Goal: Task Accomplishment & Management: Use online tool/utility

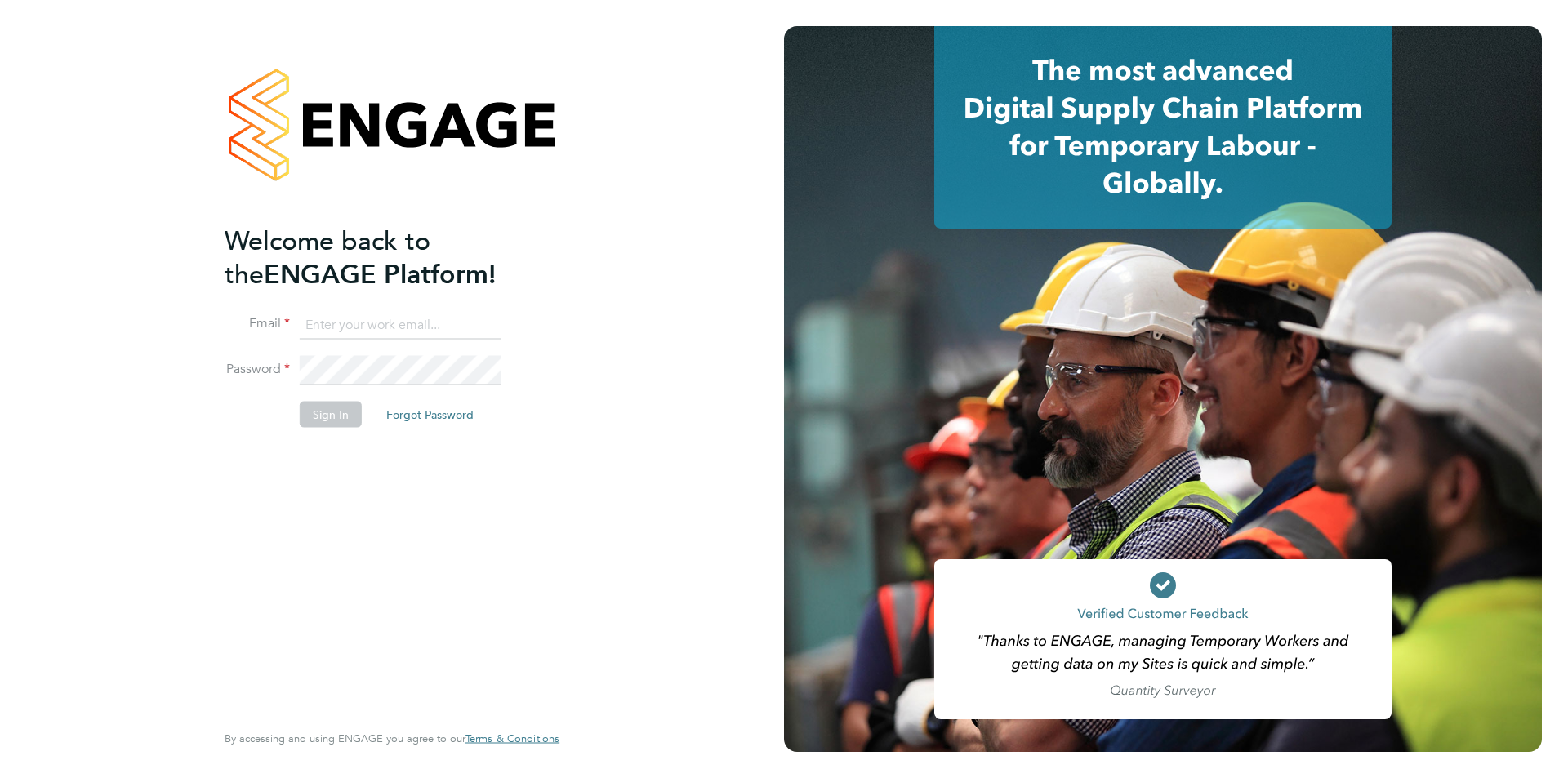
type input "laura@thetrusthub.com"
click at [327, 524] on div "Welcome back to the ENGAGE Platform! Email laura@thetrusthub.com Password Sign …" at bounding box center [383, 470] width 318 height 494
click at [333, 404] on button "Sign In" at bounding box center [331, 413] width 62 height 26
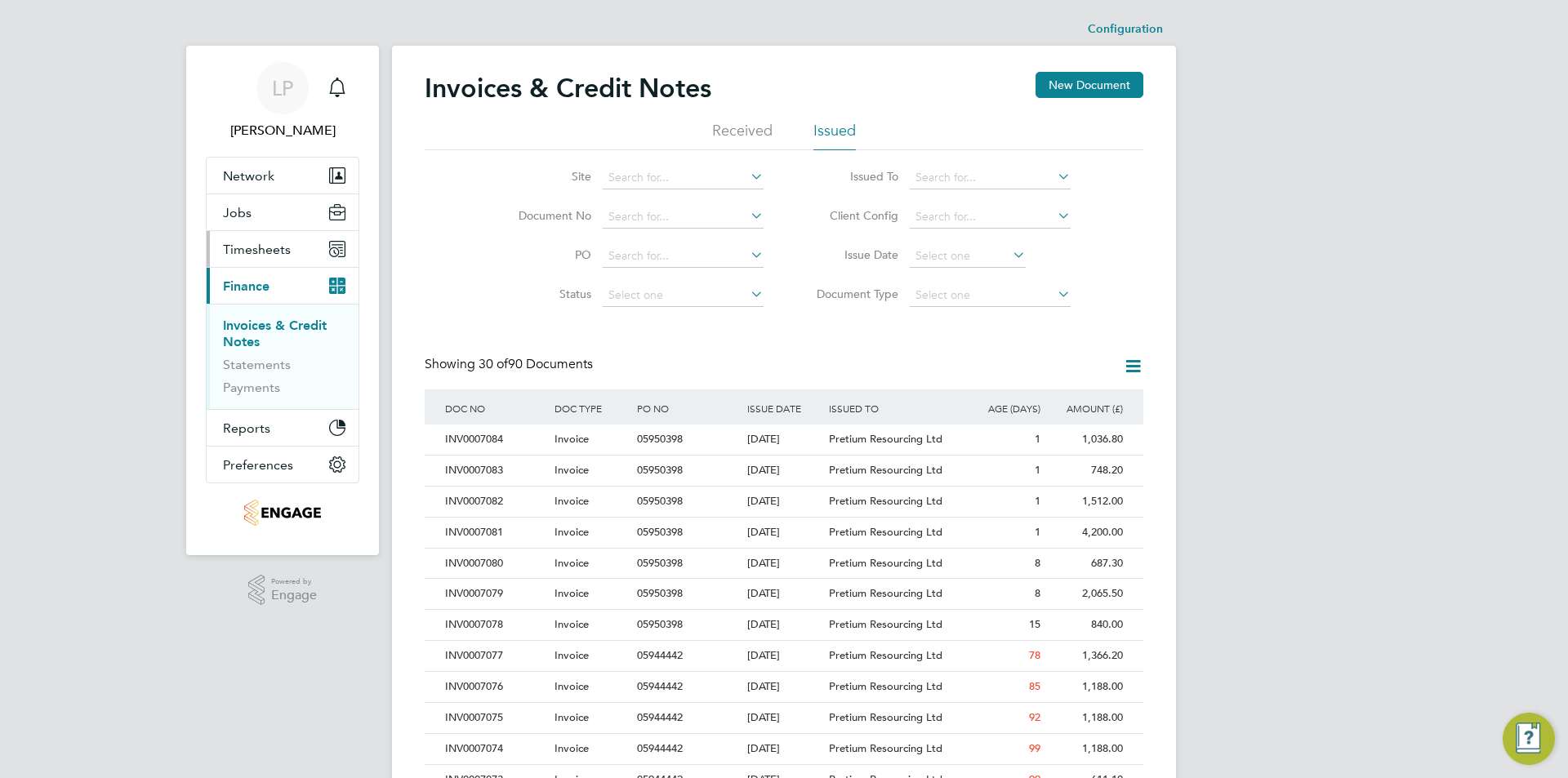
click at [251, 250] on span "Timesheets" at bounding box center [256, 250] width 68 height 15
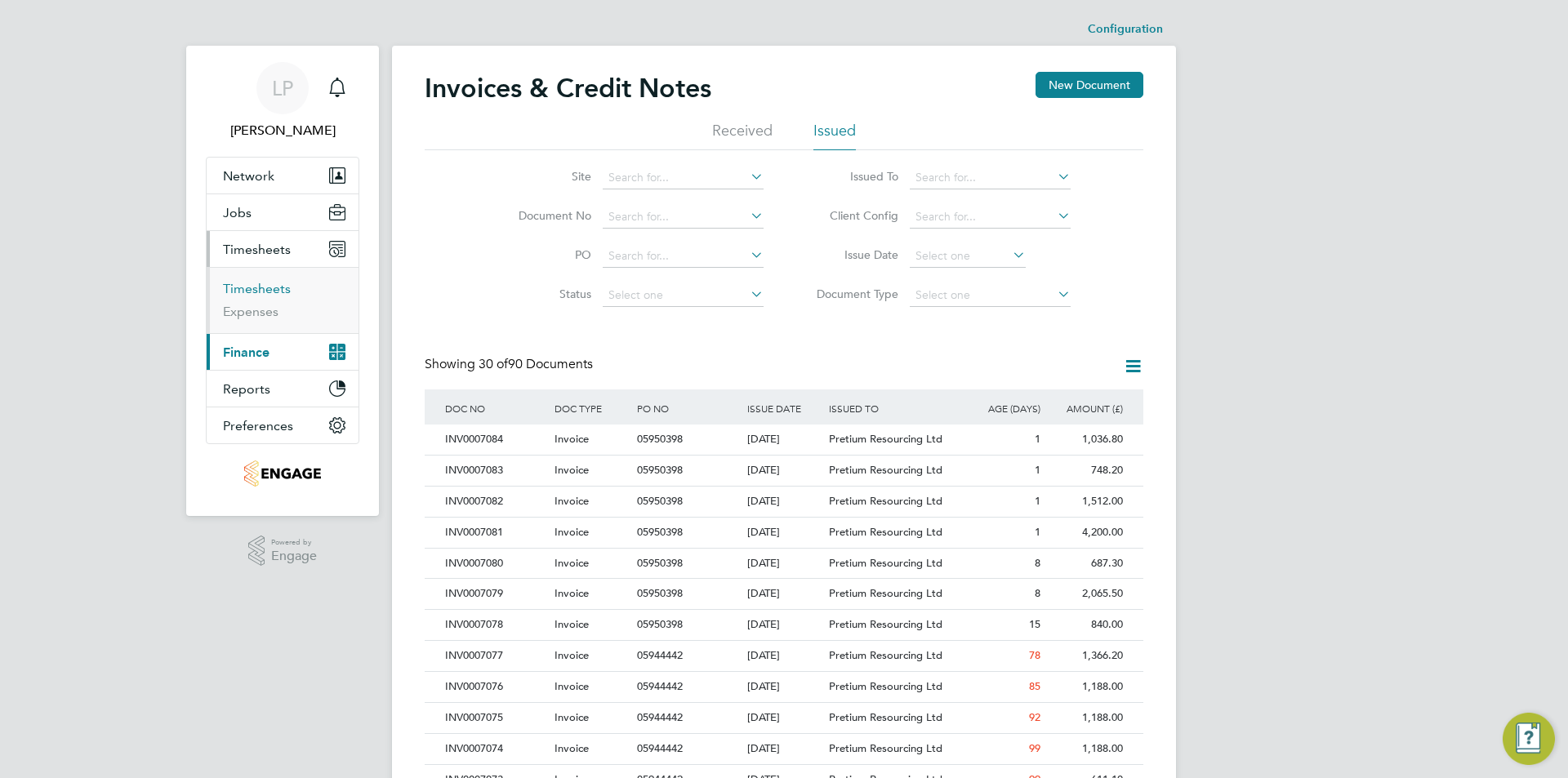
click at [276, 285] on link "Timesheets" at bounding box center [256, 288] width 68 height 15
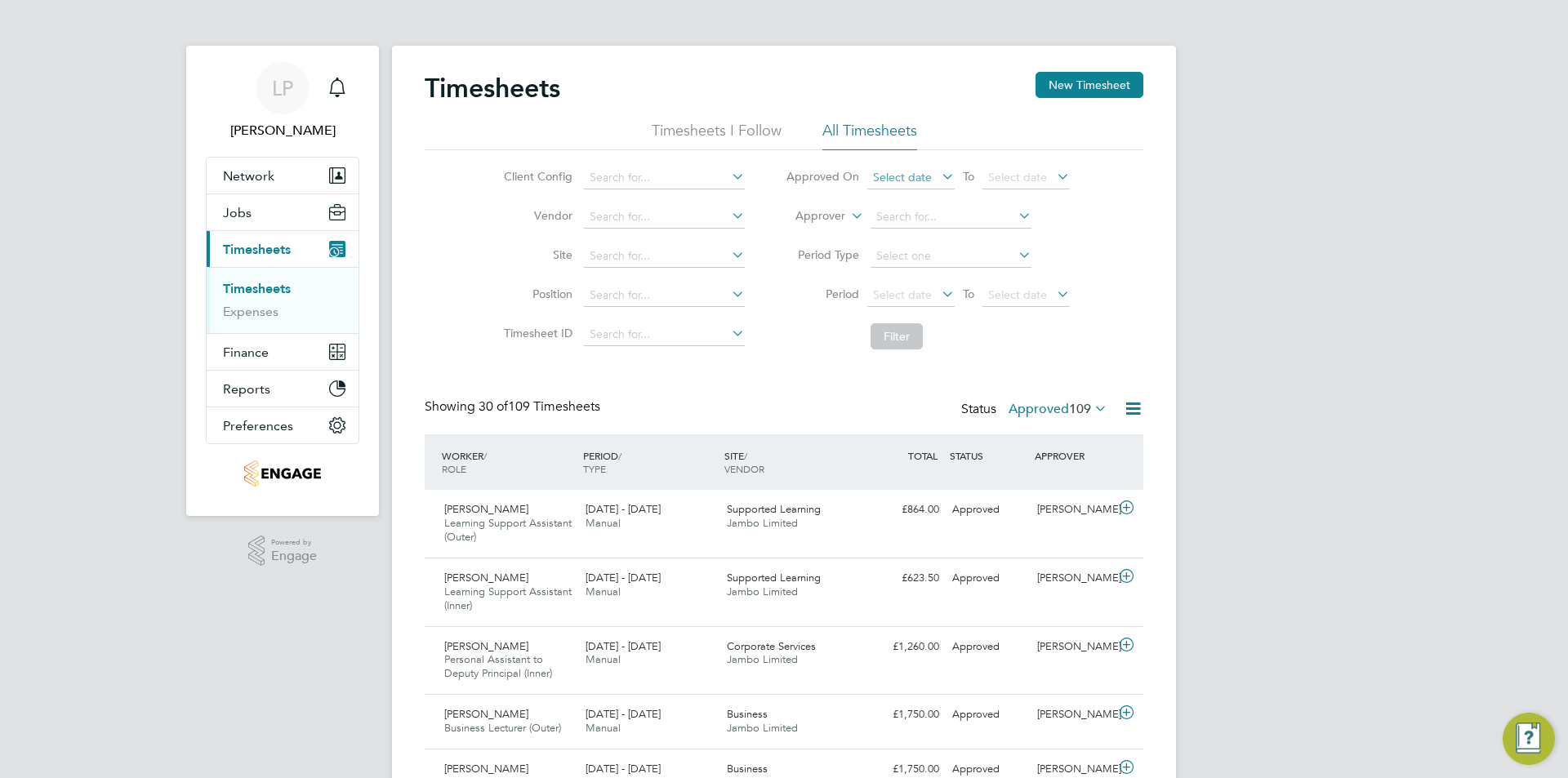
click at [940, 186] on span "Select date" at bounding box center [911, 178] width 87 height 22
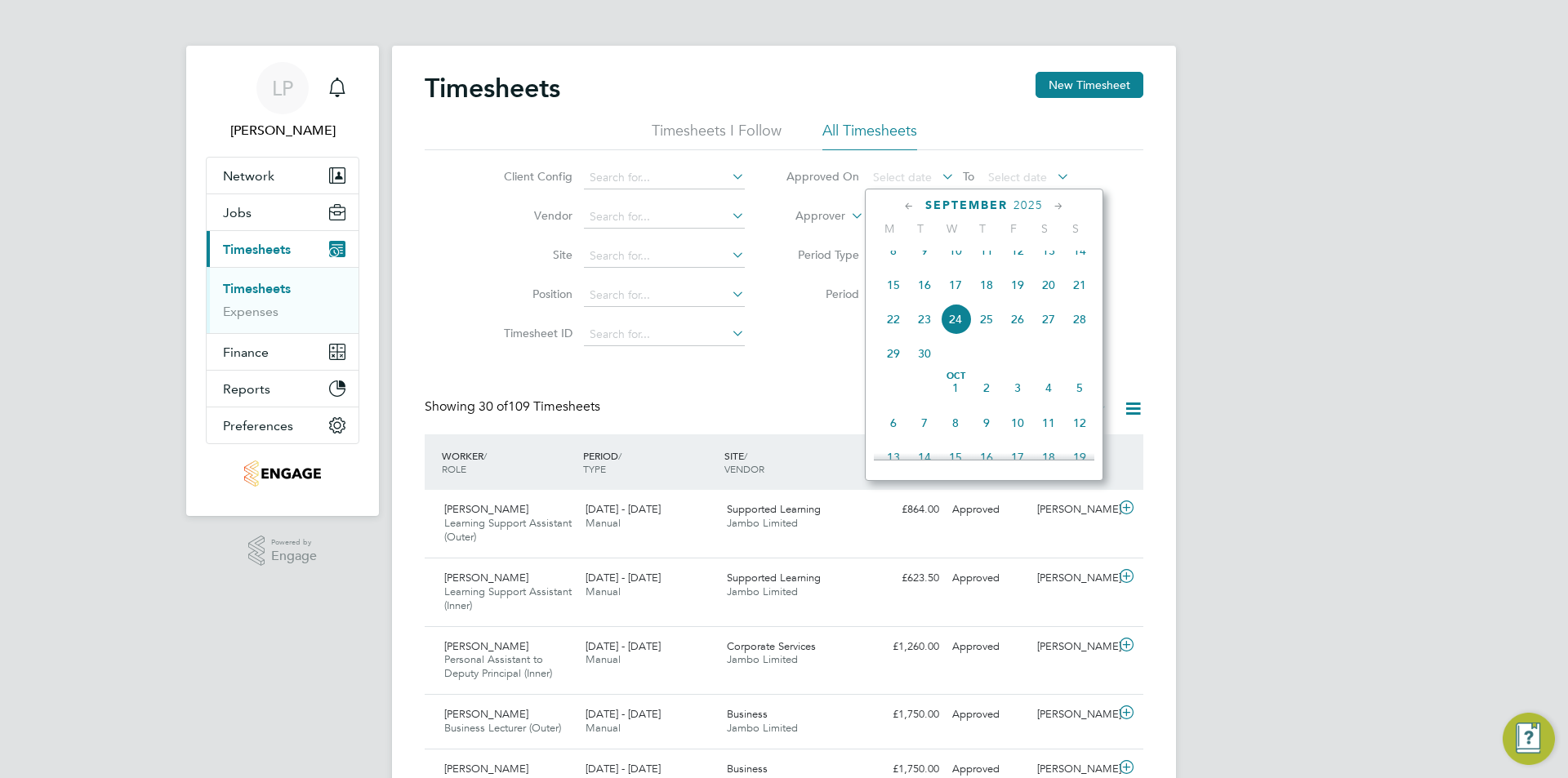
click at [962, 295] on span "17" at bounding box center [955, 285] width 31 height 31
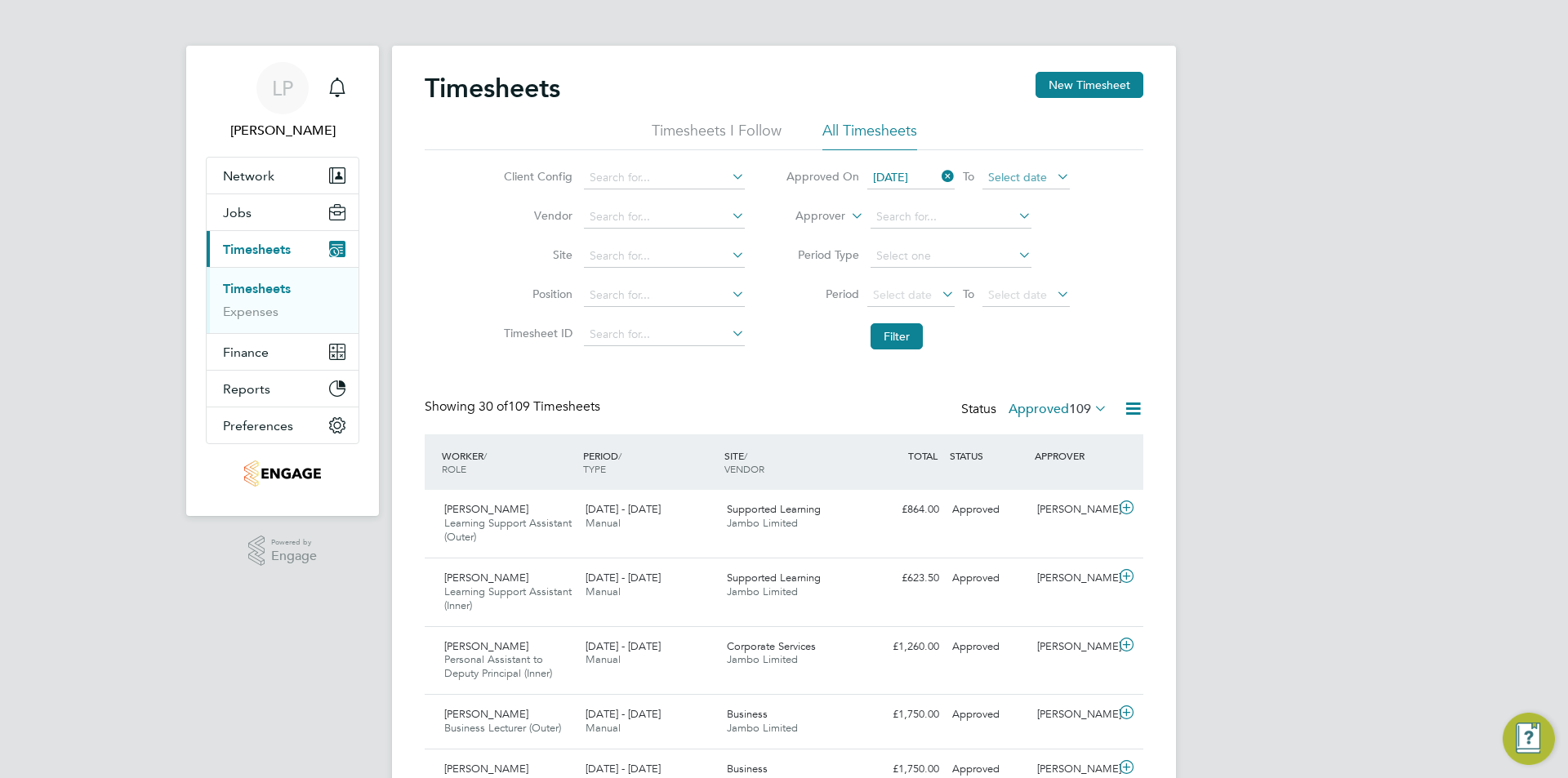
click at [998, 177] on span "Select date" at bounding box center [1017, 177] width 59 height 15
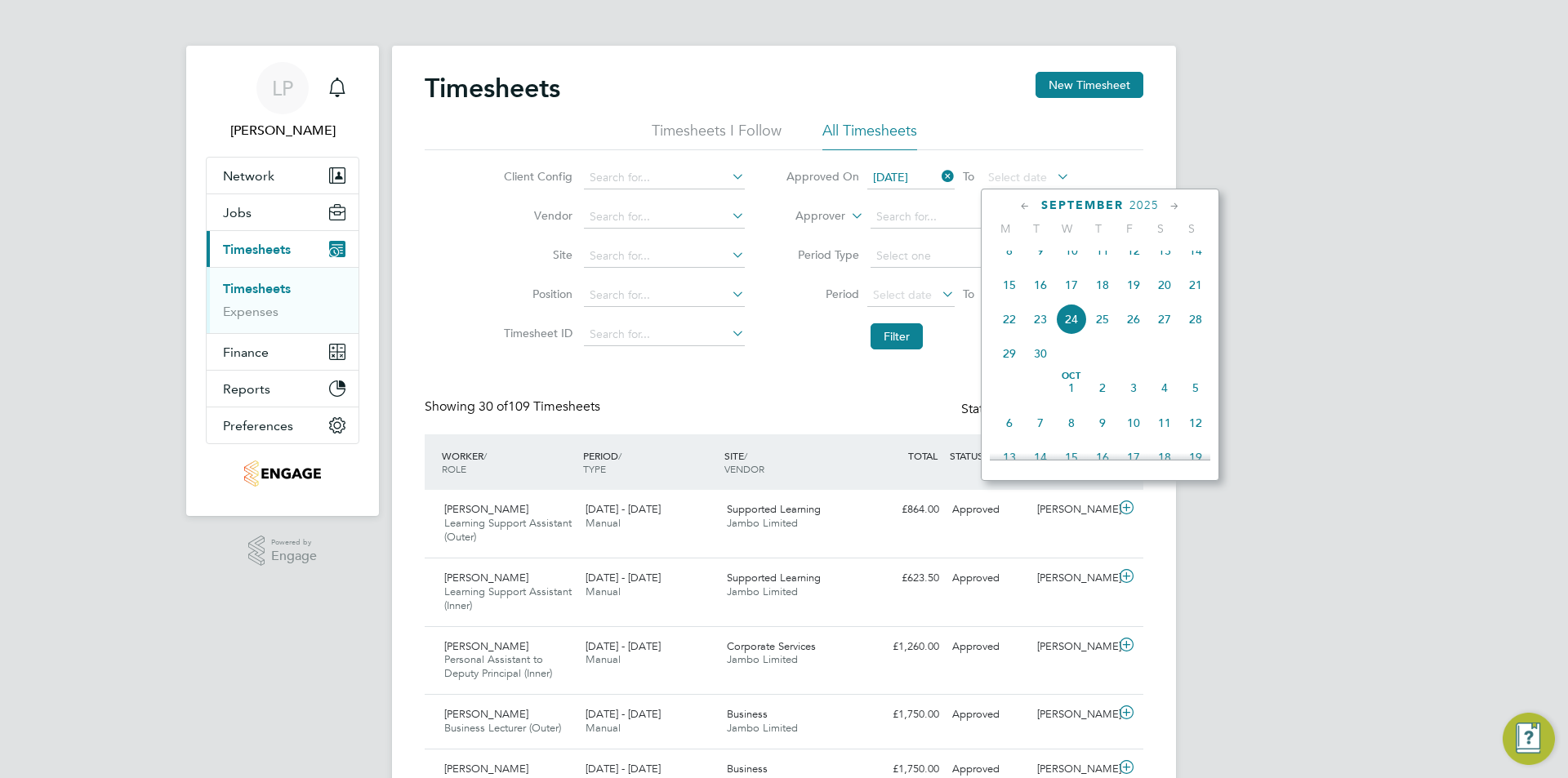
click at [1080, 324] on span "24" at bounding box center [1071, 319] width 31 height 31
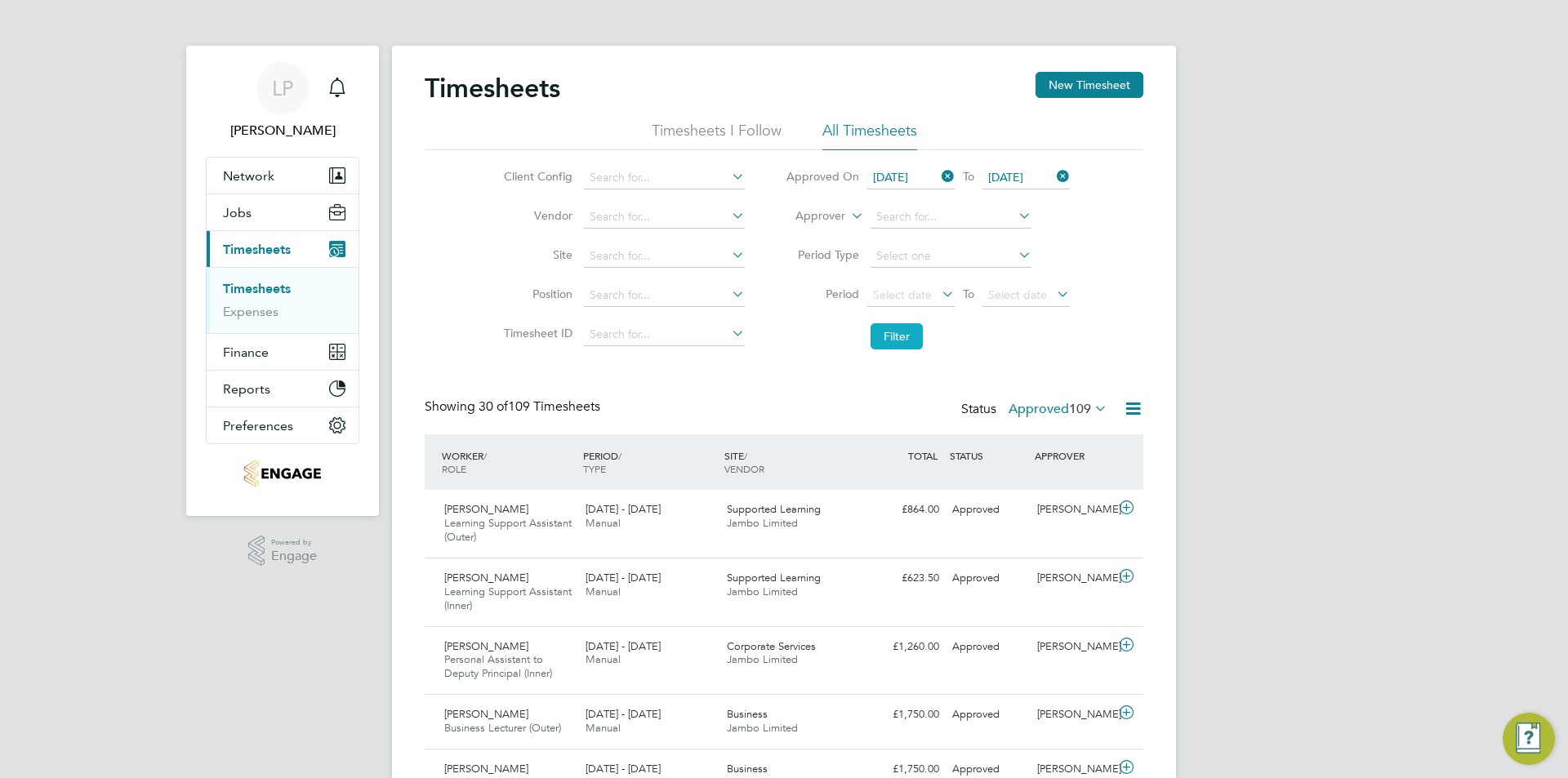
click at [901, 327] on button "Filter" at bounding box center [897, 336] width 52 height 26
